Goal: Task Accomplishment & Management: Manage account settings

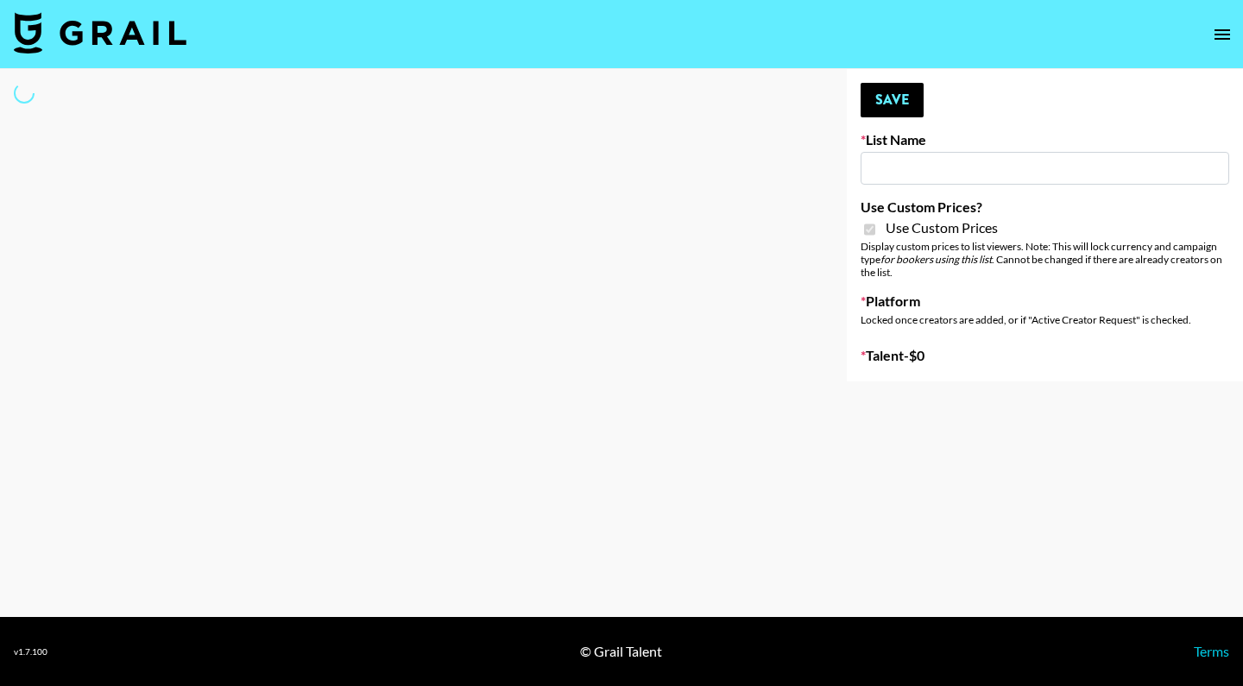
select select "Brand"
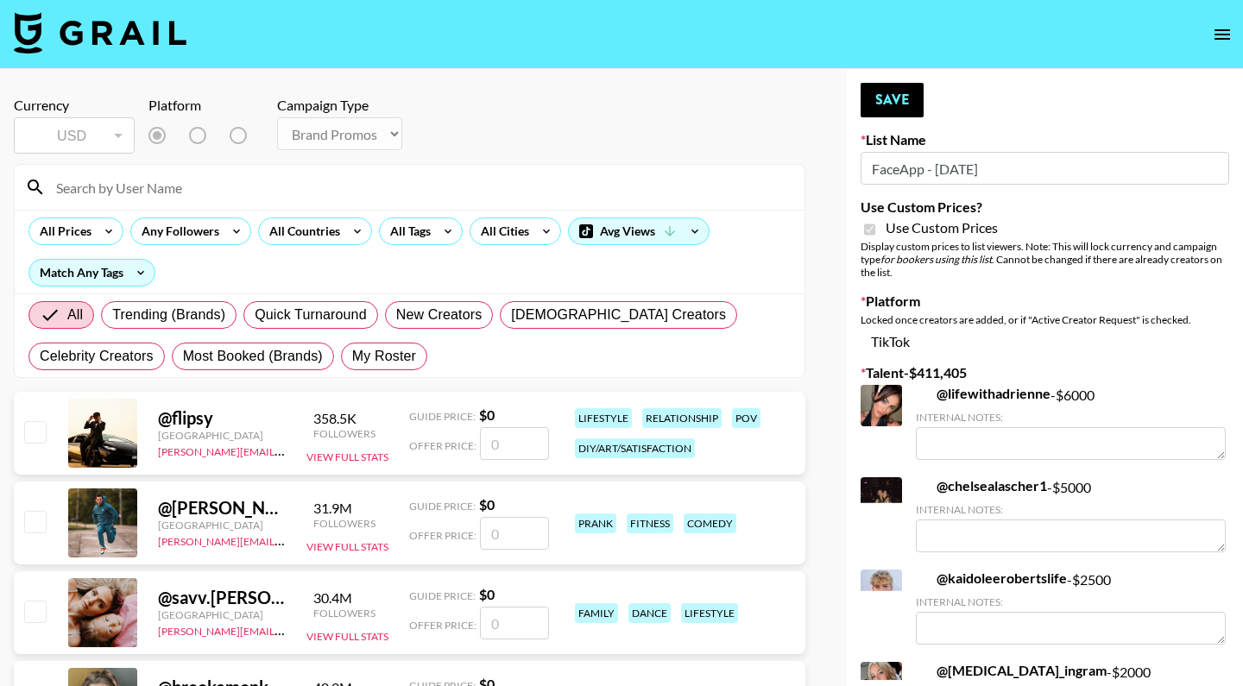
type input "FaceApp - [DATE]"
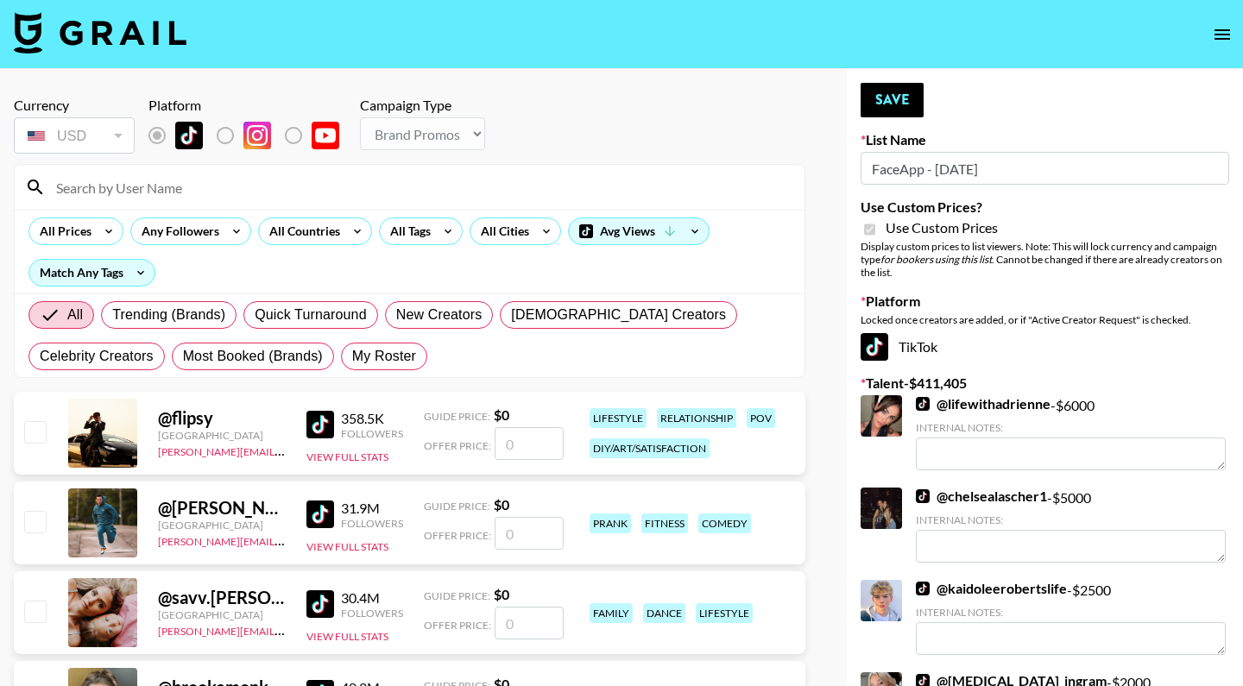
checkbox input "true"
click at [390, 360] on span "My Roster" at bounding box center [384, 356] width 64 height 21
click at [352, 357] on input "My Roster" at bounding box center [352, 357] width 0 height 0
radio input "true"
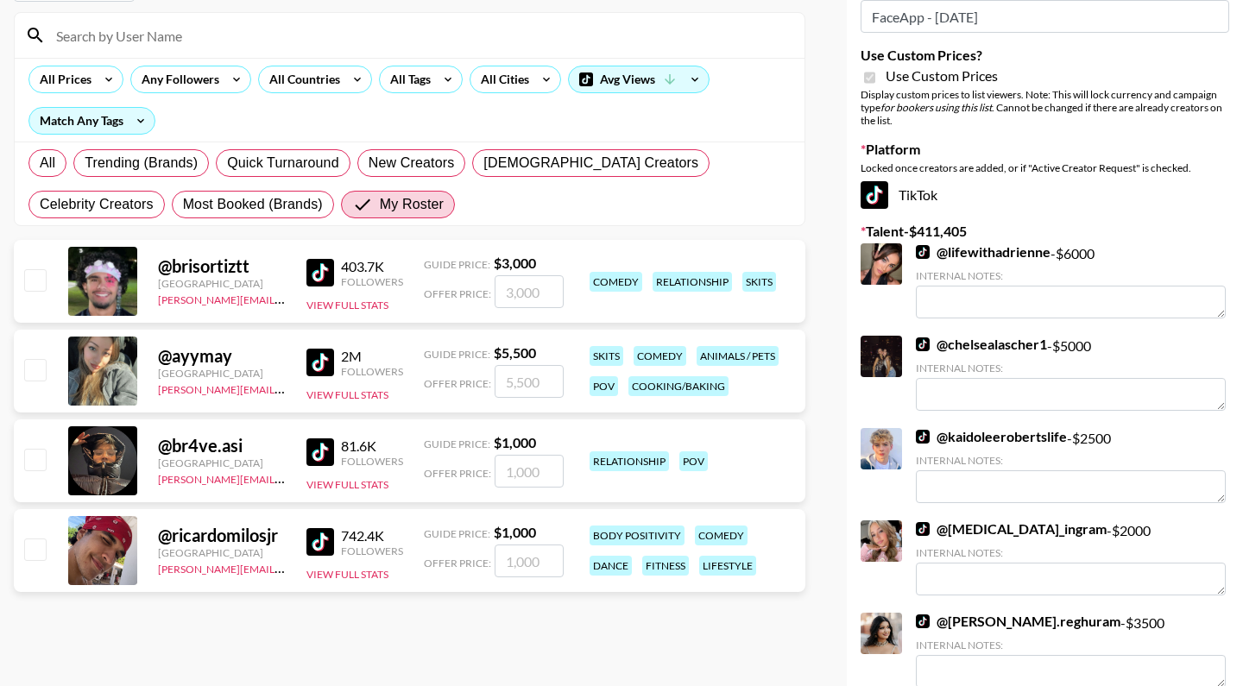
scroll to position [189, 0]
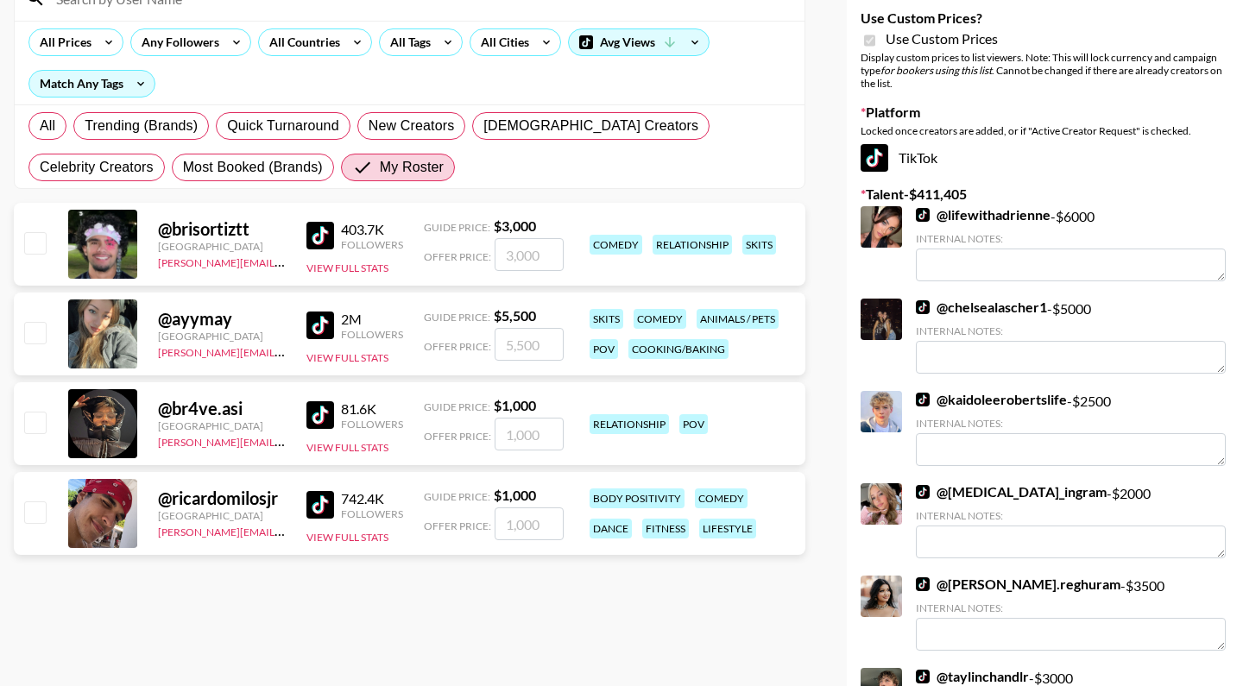
click at [30, 243] on input "checkbox" at bounding box center [34, 242] width 21 height 21
checkbox input "true"
type input "3000"
click at [28, 335] on input "checkbox" at bounding box center [34, 332] width 21 height 21
checkbox input "true"
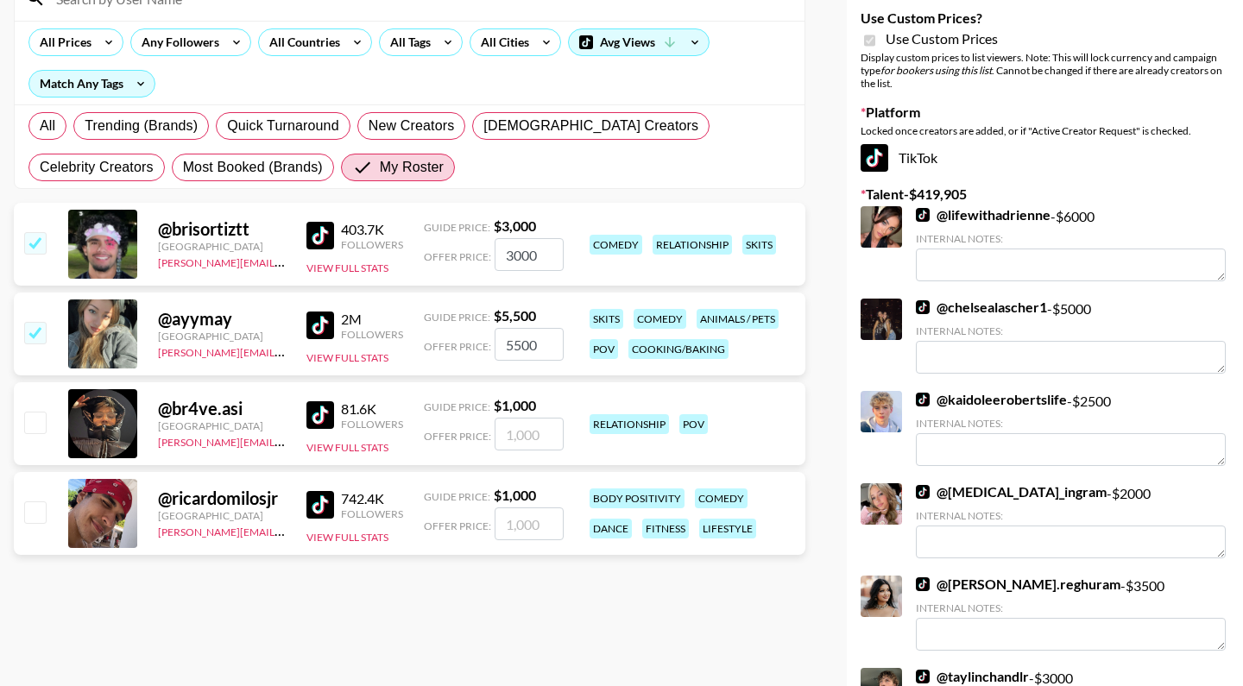
type input "5500"
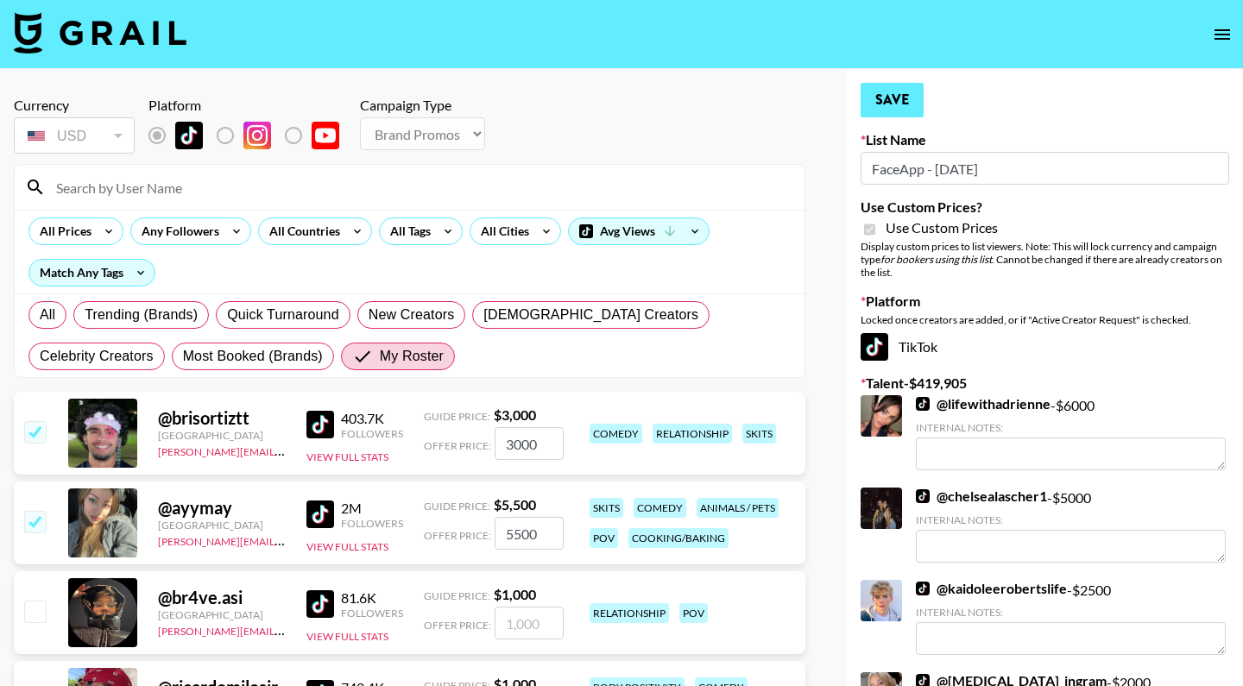
scroll to position [0, 0]
click at [880, 102] on button "Save" at bounding box center [892, 100] width 63 height 35
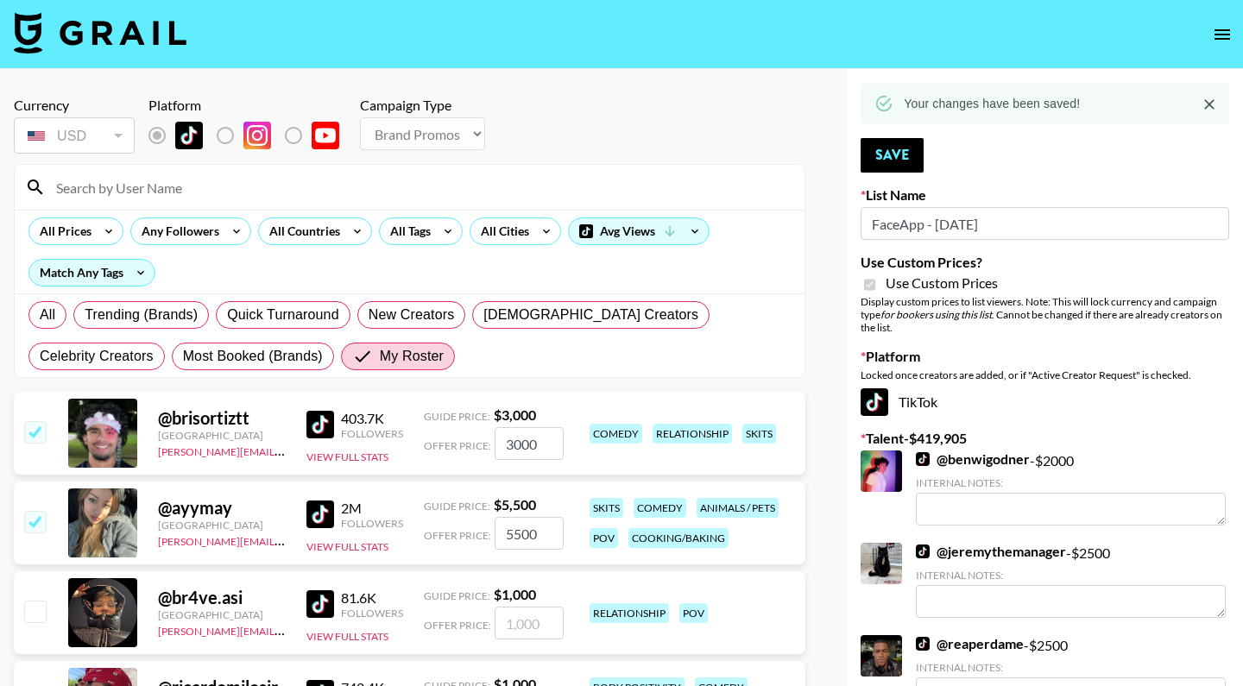
click at [1214, 109] on icon "Close" at bounding box center [1209, 104] width 10 height 10
